Goal: Task Accomplishment & Management: Use online tool/utility

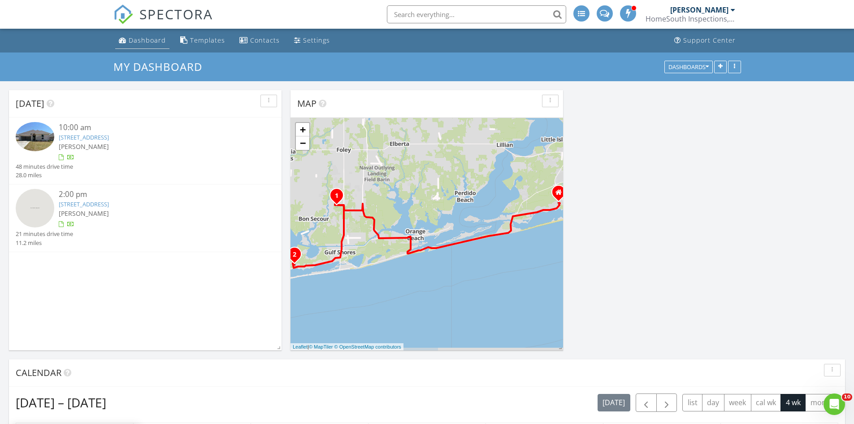
click at [140, 42] on div "Dashboard" at bounding box center [147, 40] width 37 height 9
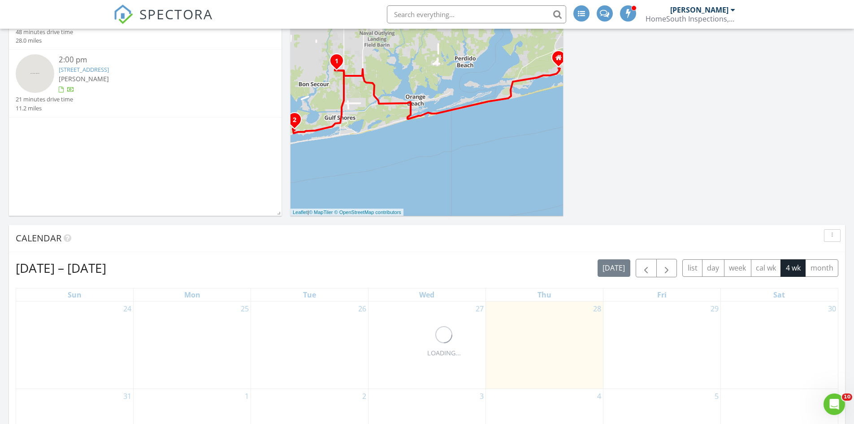
scroll to position [269, 0]
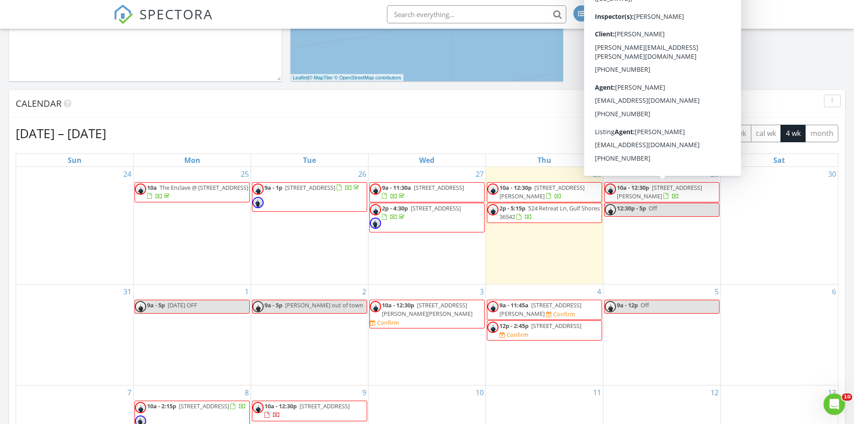
click at [468, 127] on div "Aug 24 – Sep 20, 2025 today list day week cal wk 4 wk month" at bounding box center [427, 133] width 823 height 18
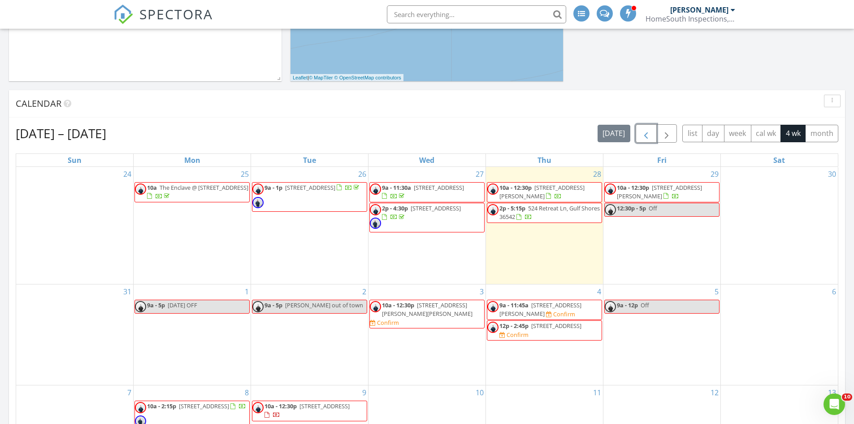
click at [648, 137] on span "button" at bounding box center [646, 133] width 11 height 11
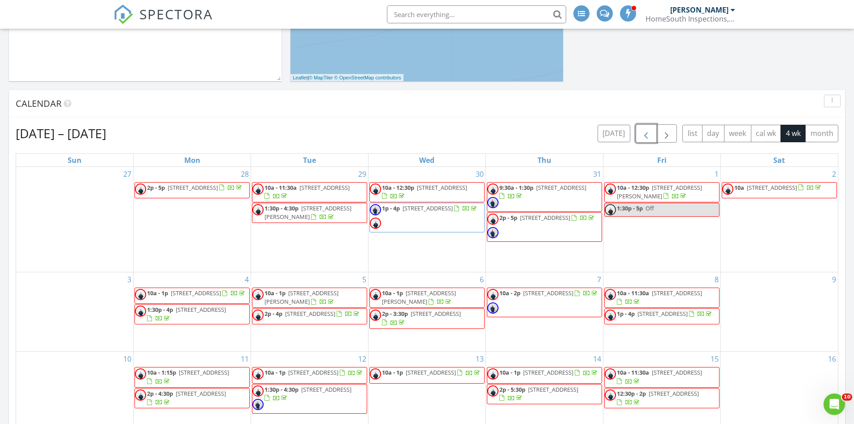
click at [641, 129] on span "button" at bounding box center [646, 133] width 11 height 11
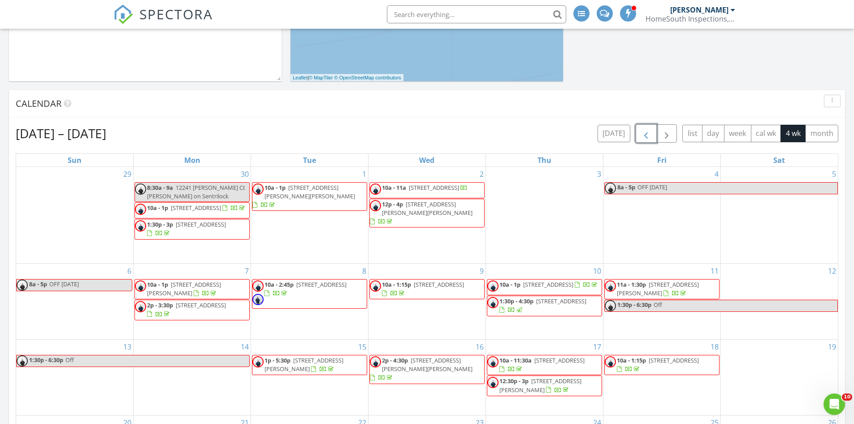
click at [641, 129] on span "button" at bounding box center [646, 133] width 11 height 11
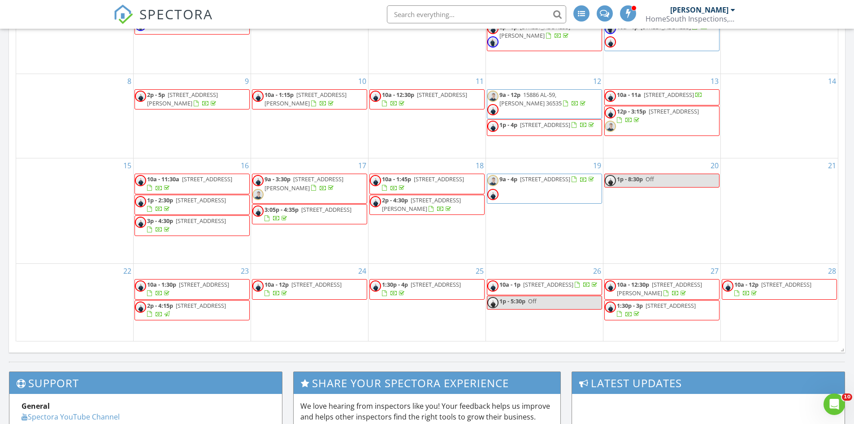
scroll to position [448, 0]
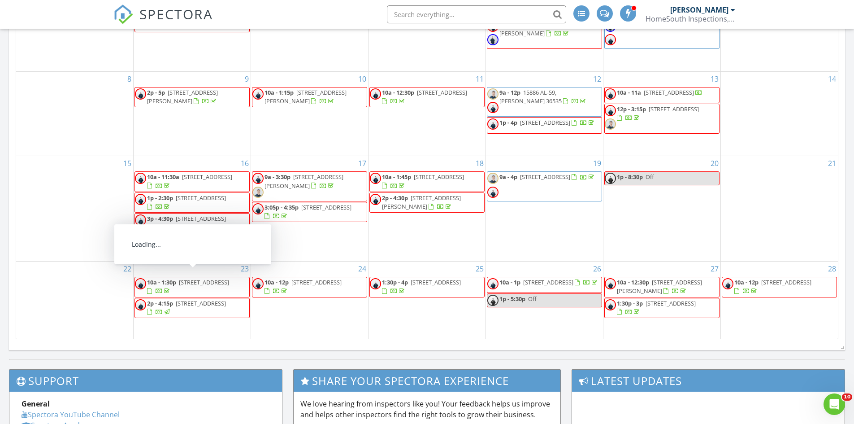
click at [172, 279] on span "10a - 1:30p" at bounding box center [161, 282] width 29 height 8
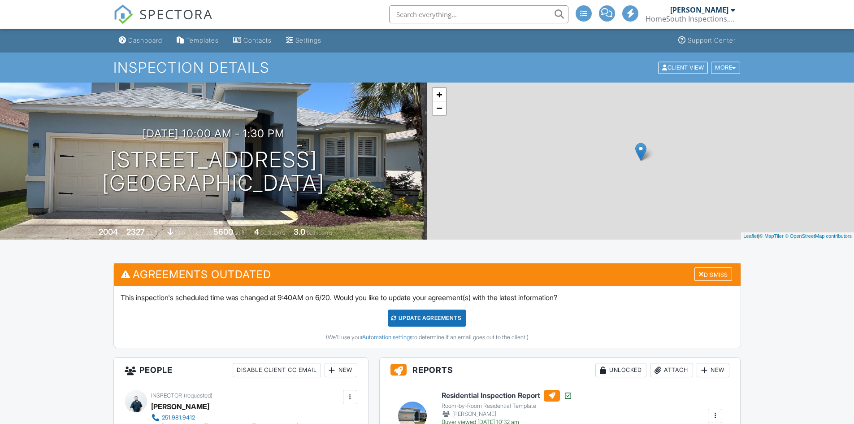
scroll to position [179, 0]
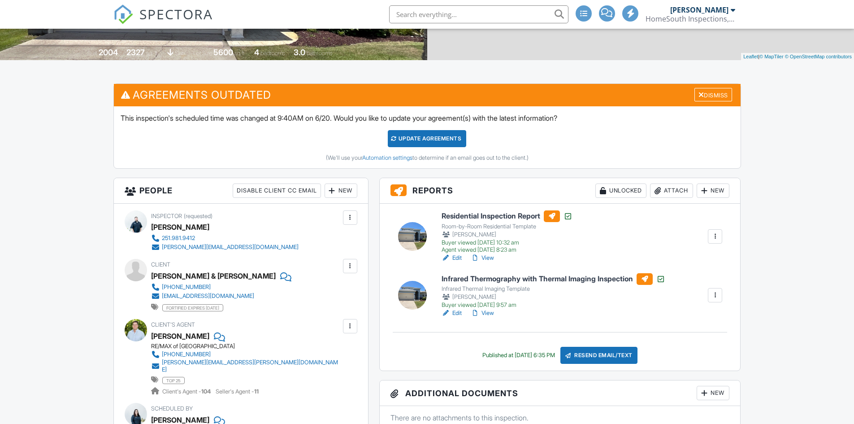
click at [486, 215] on h6 "Residential Inspection Report" at bounding box center [507, 216] width 131 height 12
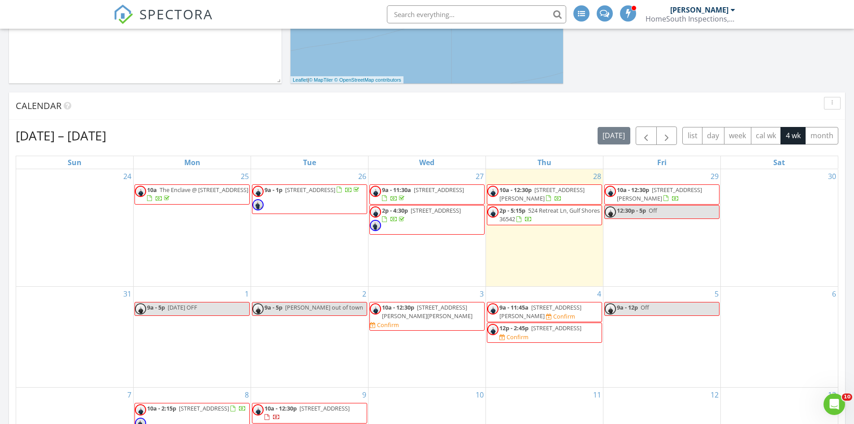
scroll to position [269, 0]
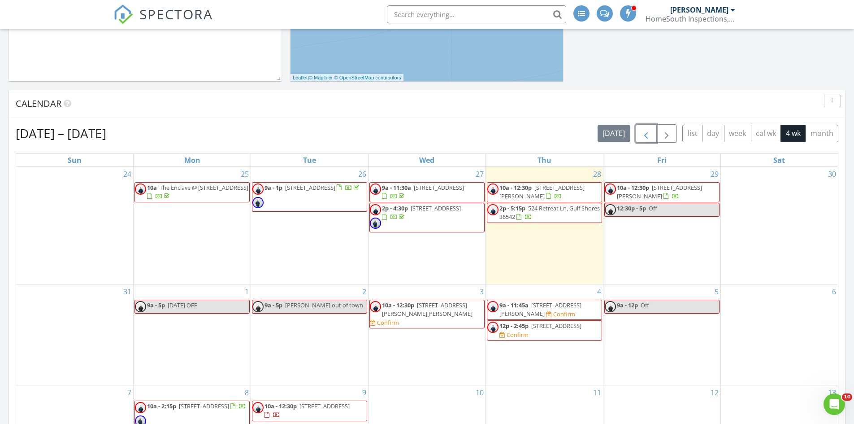
click at [641, 131] on span "button" at bounding box center [646, 133] width 11 height 11
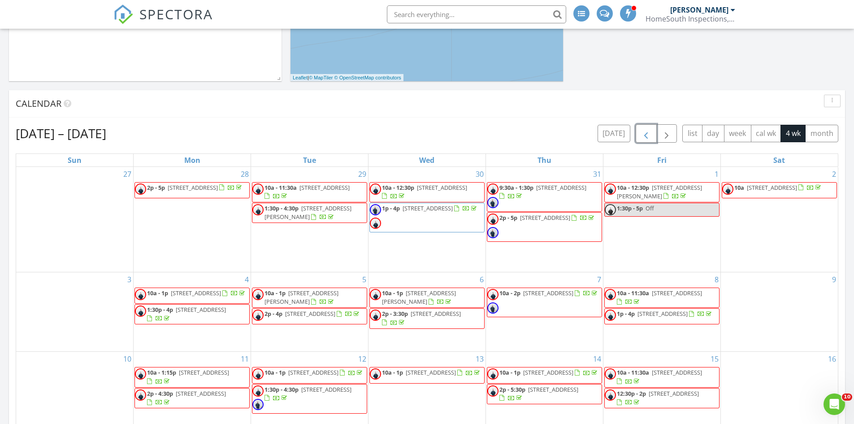
click at [644, 131] on span "button" at bounding box center [646, 133] width 11 height 11
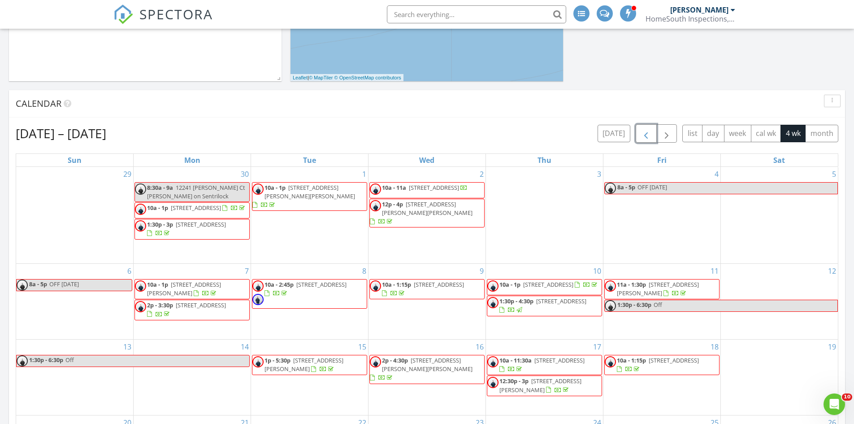
click at [644, 131] on span "button" at bounding box center [646, 133] width 11 height 11
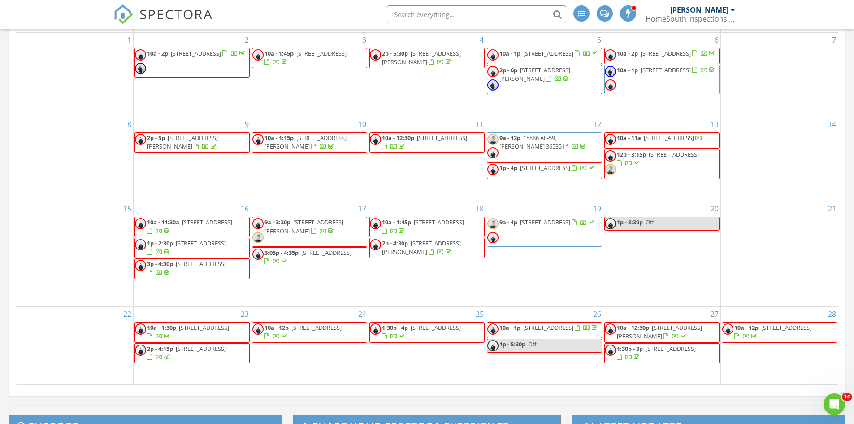
scroll to position [404, 0]
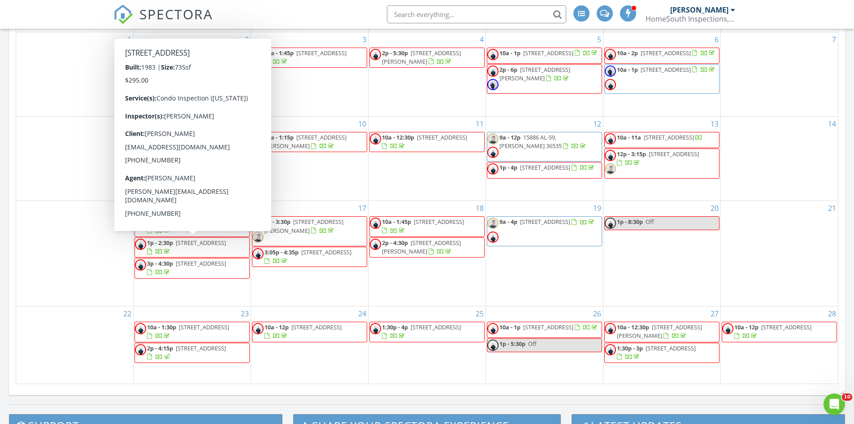
click at [186, 327] on span "25306 Windward Lakes Ave, Orange Beach 36561" at bounding box center [204, 327] width 50 height 8
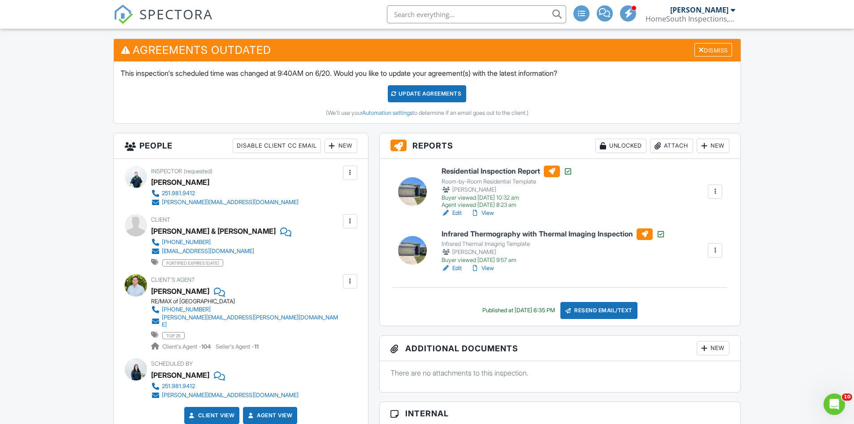
click at [206, 250] on div "[EMAIL_ADDRESS][DOMAIN_NAME]" at bounding box center [208, 250] width 92 height 7
click at [191, 251] on div "[EMAIL_ADDRESS][DOMAIN_NAME]" at bounding box center [208, 250] width 92 height 7
click at [480, 169] on h6 "Residential Inspection Report" at bounding box center [507, 171] width 131 height 12
